Goal: Navigation & Orientation: Find specific page/section

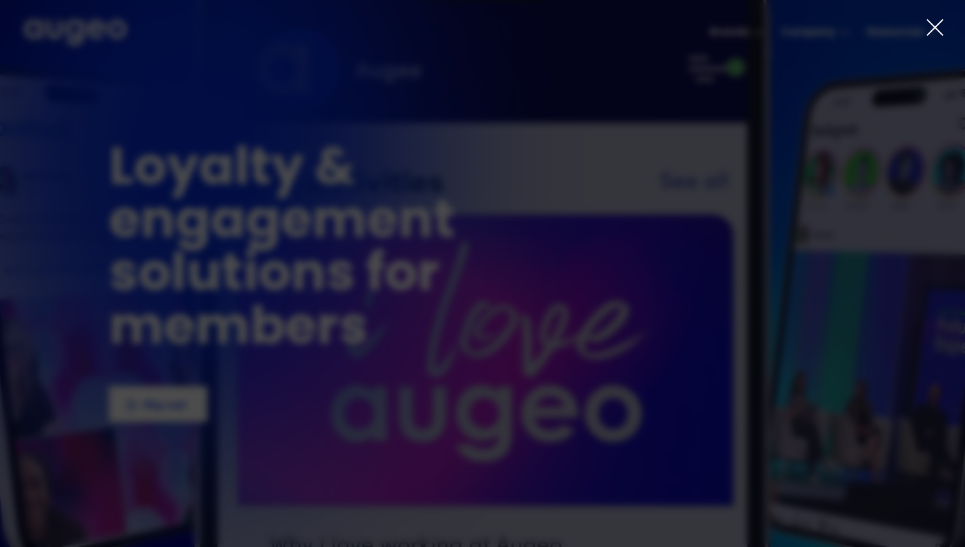
click at [933, 24] on icon at bounding box center [934, 27] width 19 height 19
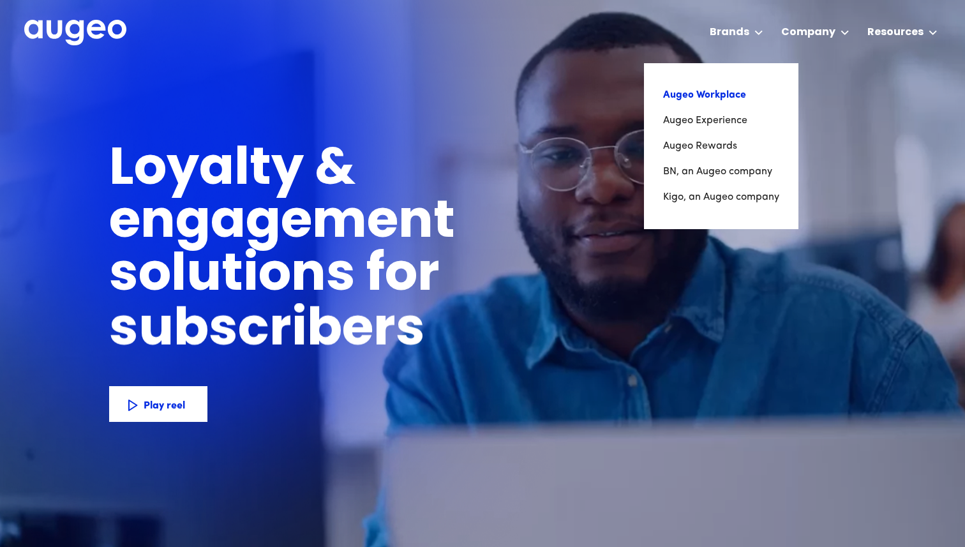
click at [729, 94] on link "Augeo Workplace" at bounding box center [721, 95] width 116 height 26
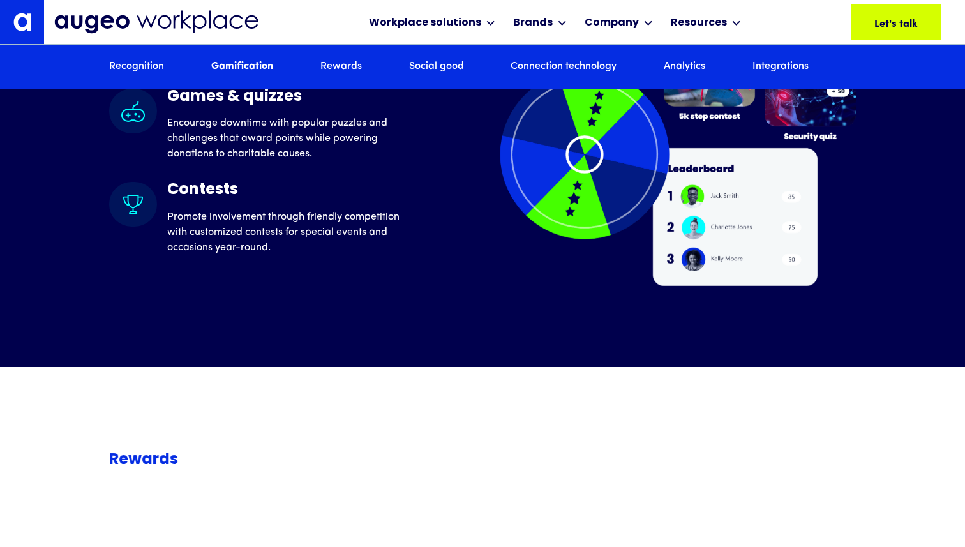
scroll to position [3343, 0]
